Goal: Information Seeking & Learning: Find specific fact

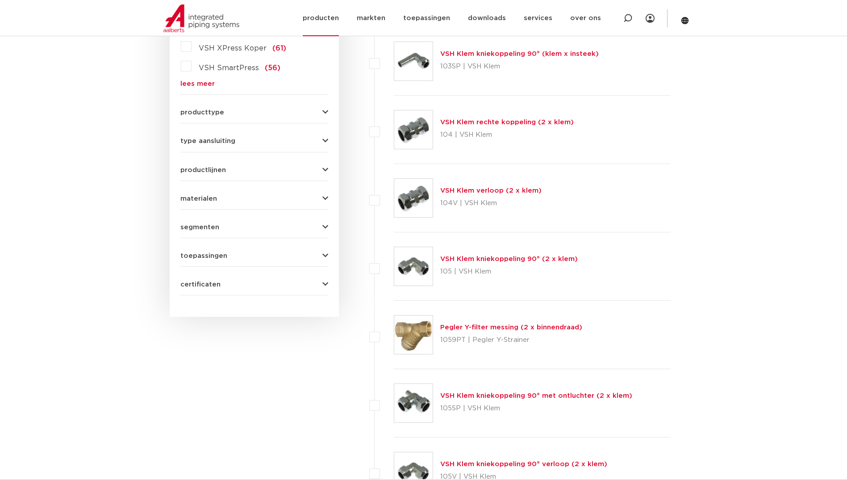
click at [334, 17] on link "producten" at bounding box center [321, 18] width 36 height 36
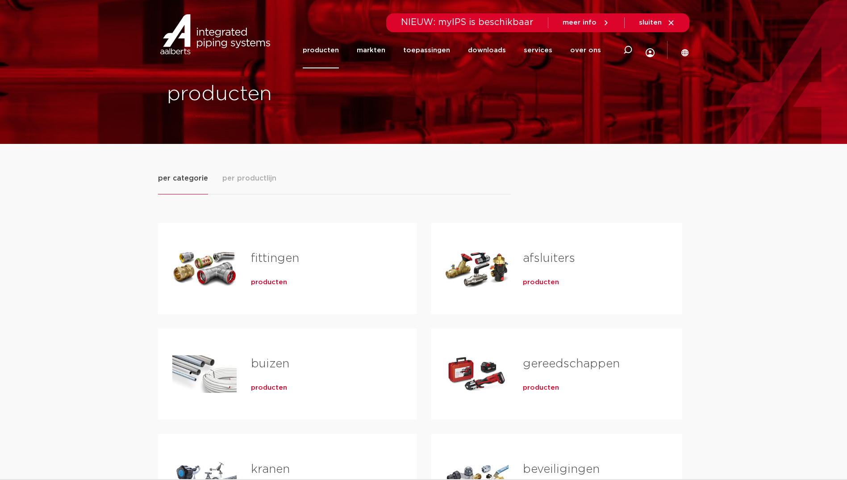
click at [278, 283] on span "producten" at bounding box center [269, 282] width 36 height 9
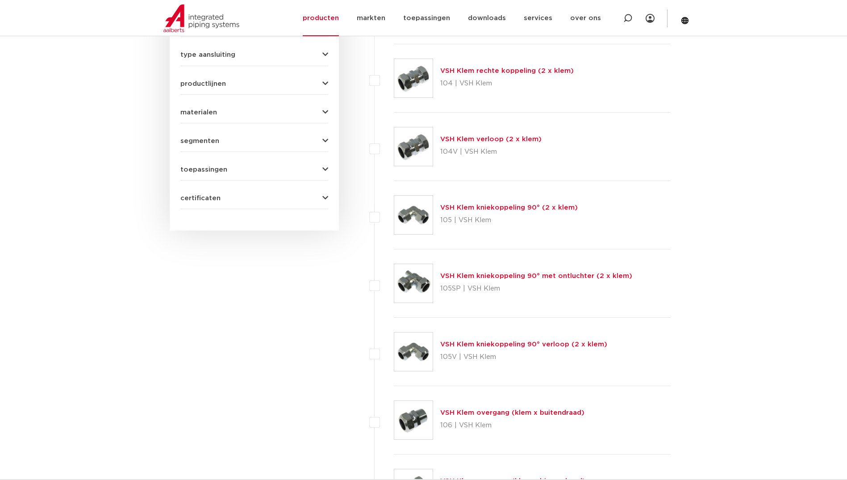
scroll to position [261, 0]
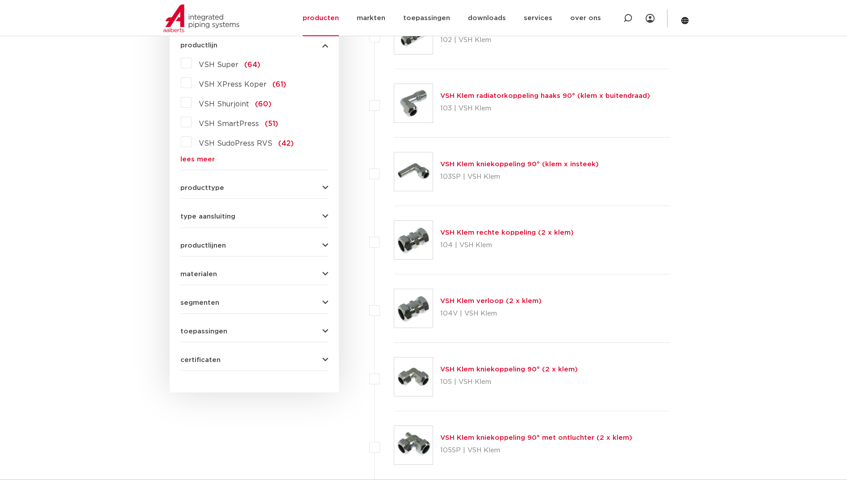
click at [200, 158] on link "lees meer" at bounding box center [254, 159] width 148 height 7
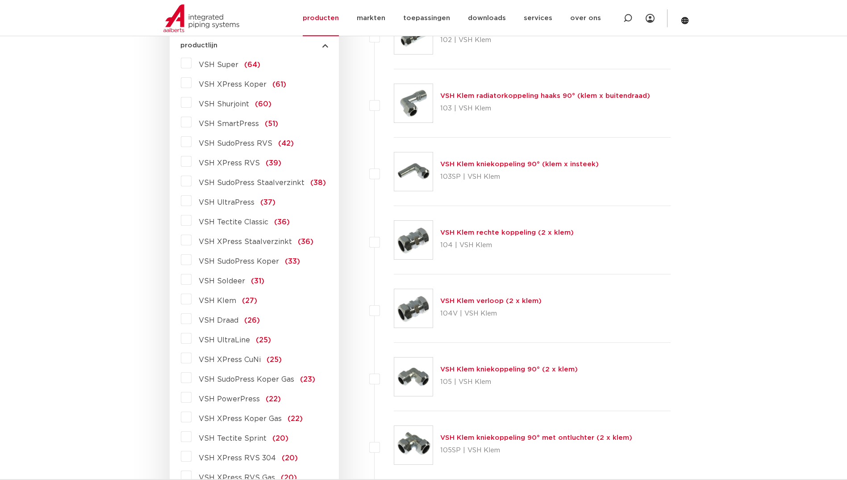
click at [241, 163] on span "VSH XPress RVS" at bounding box center [229, 162] width 61 height 7
click at [0, 0] on input "VSH XPress RVS (39)" at bounding box center [0, 0] width 0 height 0
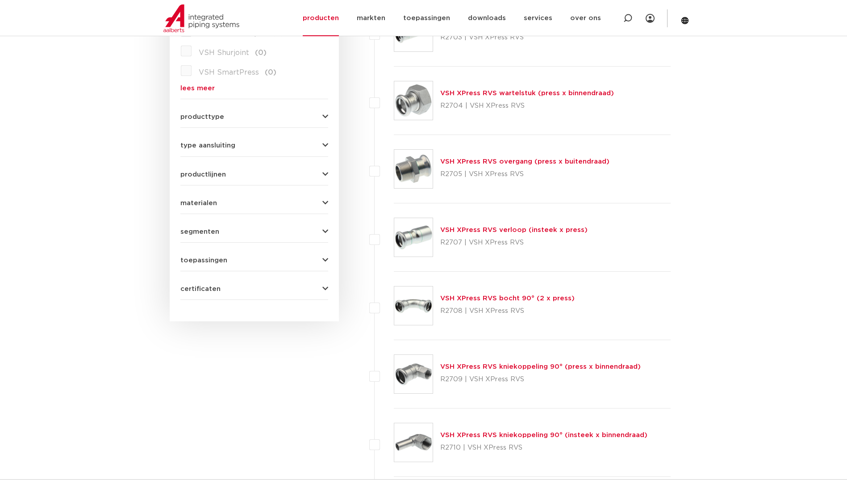
scroll to position [171, 0]
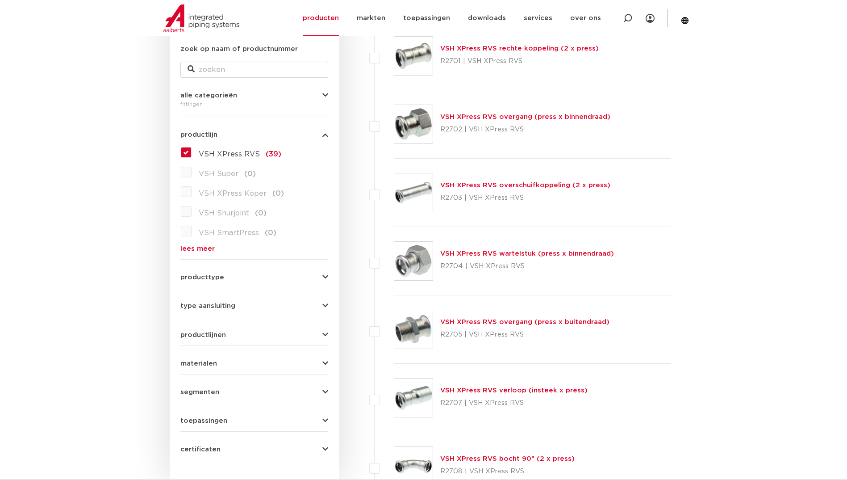
click at [501, 256] on link "VSH XPress RVS wartelstuk (press x binnendraad)" at bounding box center [527, 253] width 174 height 7
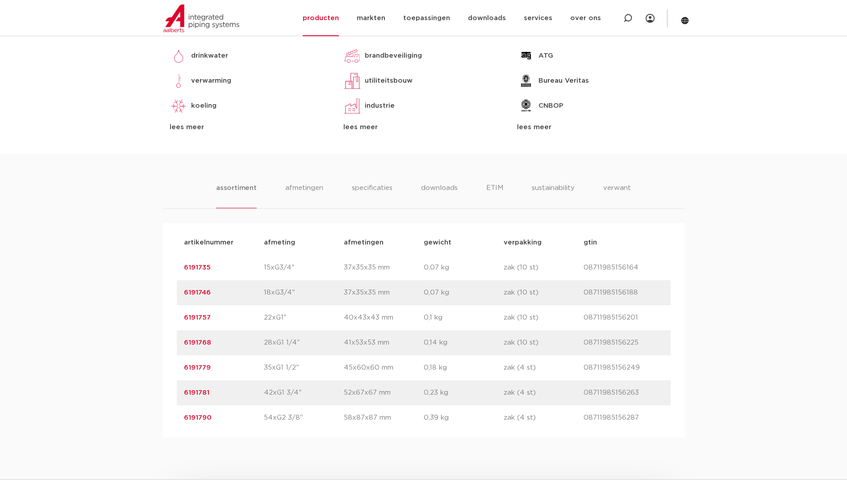
scroll to position [625, 0]
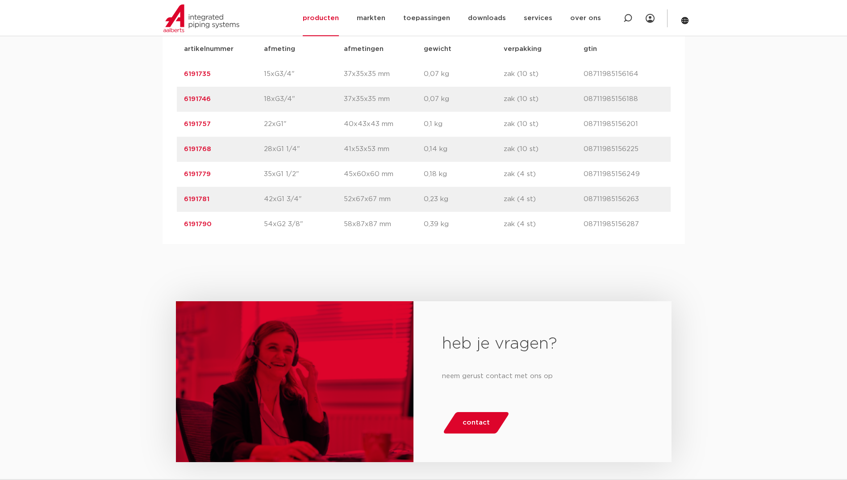
drag, startPoint x: 214, startPoint y: 150, endPoint x: 169, endPoint y: 151, distance: 44.7
click at [169, 151] on div "artikelnummer afmeting afmetingen gewicht verpakking gtin artikelnummer 6191735…" at bounding box center [424, 136] width 522 height 214
copy link "6191768"
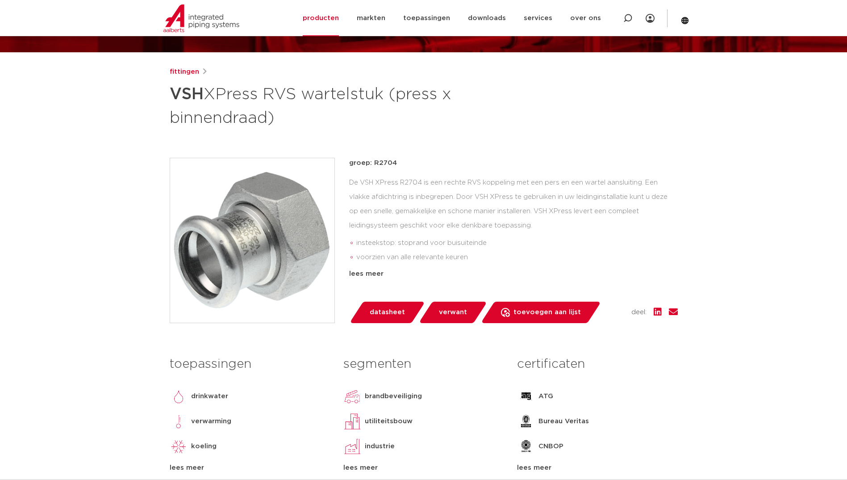
scroll to position [89, 0]
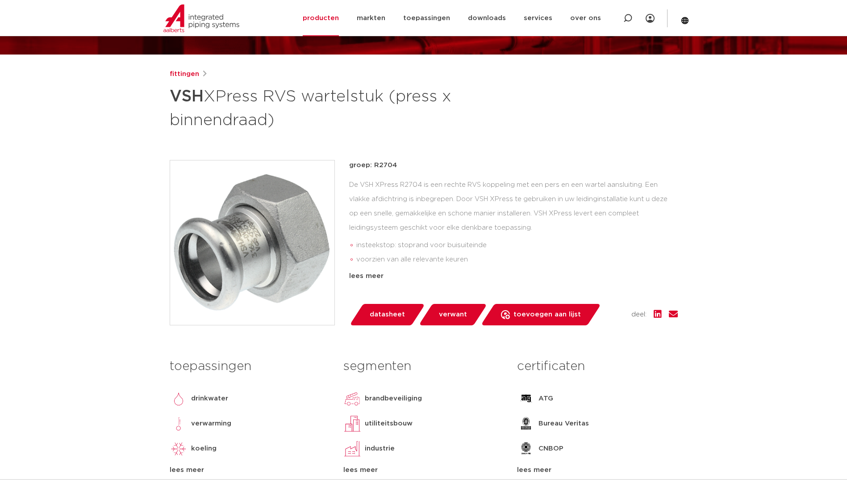
drag, startPoint x: 259, startPoint y: 237, endPoint x: 70, endPoint y: 259, distance: 190.2
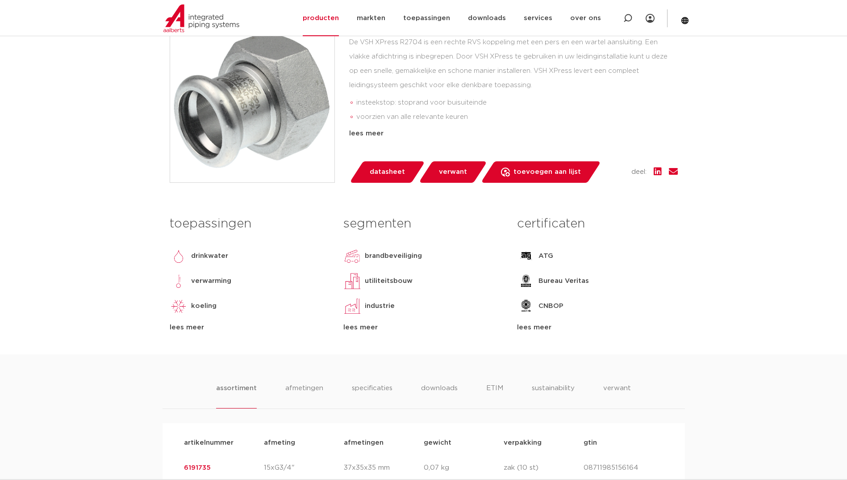
scroll to position [357, 0]
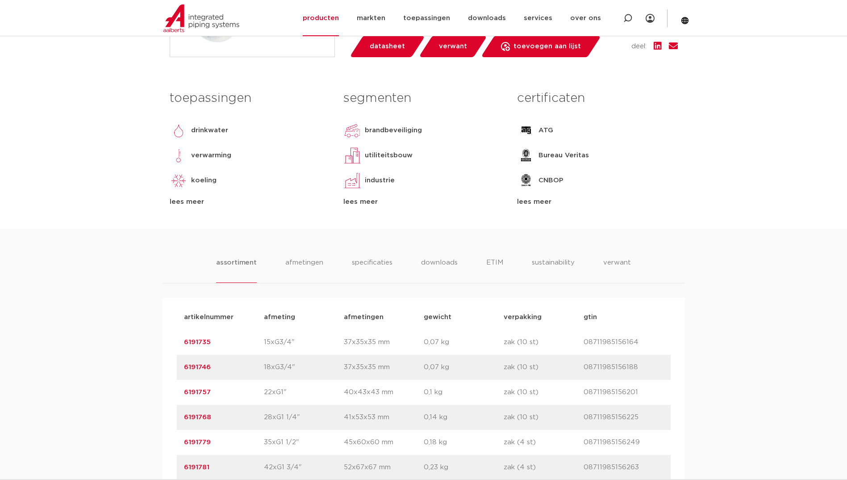
click at [217, 399] on div "artikelnummer 6191757 afmeting 22xG1" afmetingen 40x43x43 mm gewicht 0,1 kg ver…" at bounding box center [424, 392] width 494 height 25
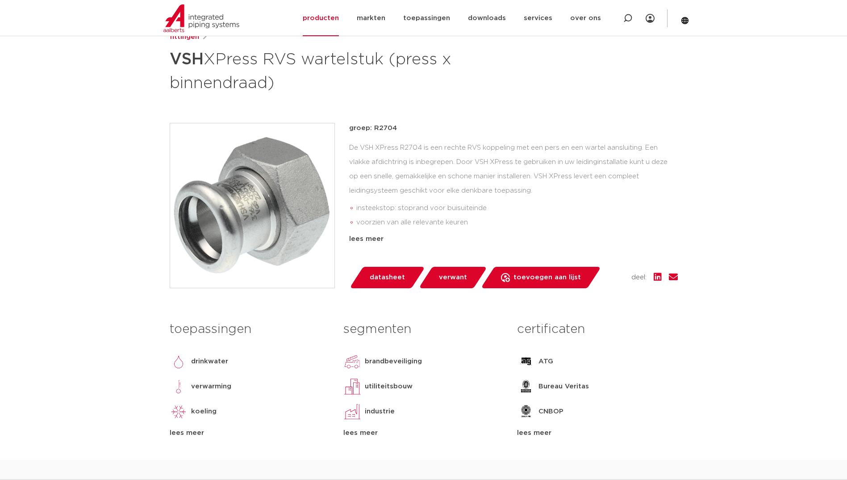
scroll to position [134, 0]
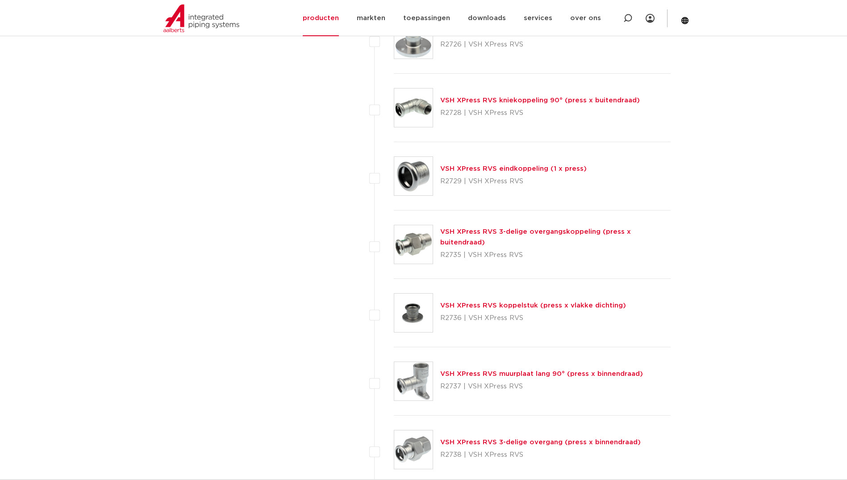
scroll to position [1734, 0]
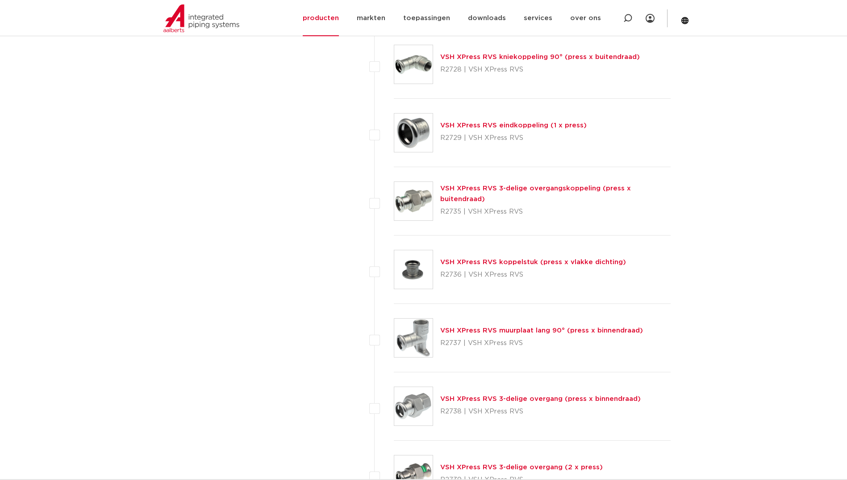
click at [490, 194] on link "VSH XPress RVS 3-delige overgangskoppeling (press x buitendraad)" at bounding box center [535, 193] width 191 height 17
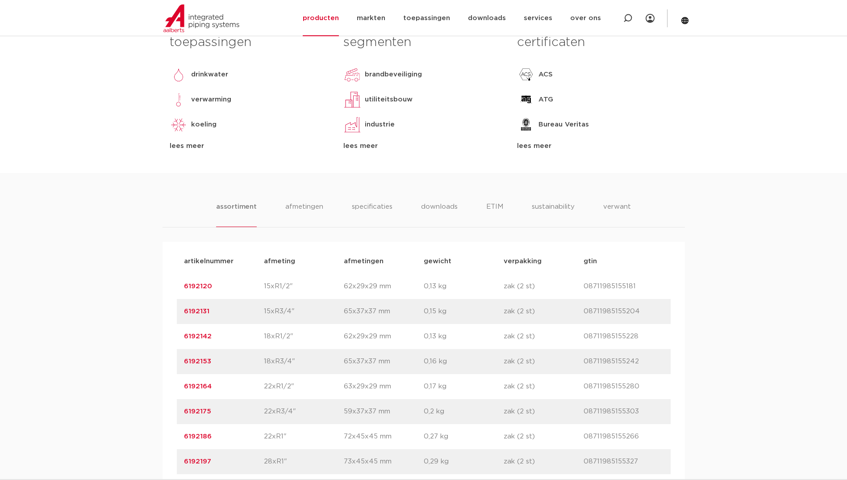
scroll to position [491, 0]
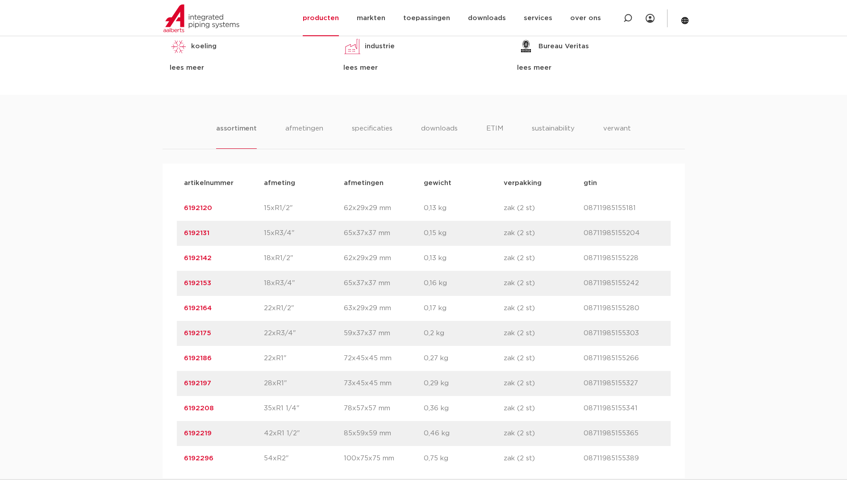
drag, startPoint x: 216, startPoint y: 381, endPoint x: 175, endPoint y: 384, distance: 40.7
click at [175, 384] on div "artikelnummer afmeting [GEOGRAPHIC_DATA] gewicht verpakking gtin artikelnummer …" at bounding box center [424, 320] width 522 height 314
copy link "6192197"
